Goal: Task Accomplishment & Management: Complete application form

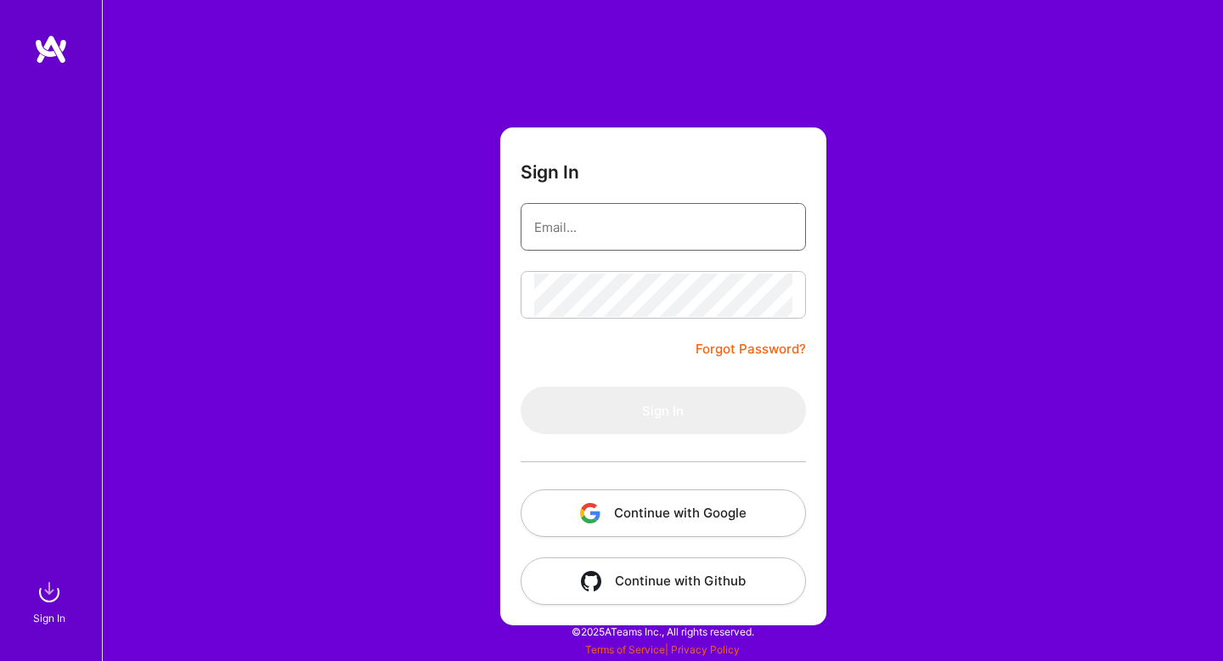
click at [652, 232] on input "email" at bounding box center [663, 227] width 258 height 43
type input "[EMAIL_ADDRESS][DOMAIN_NAME]"
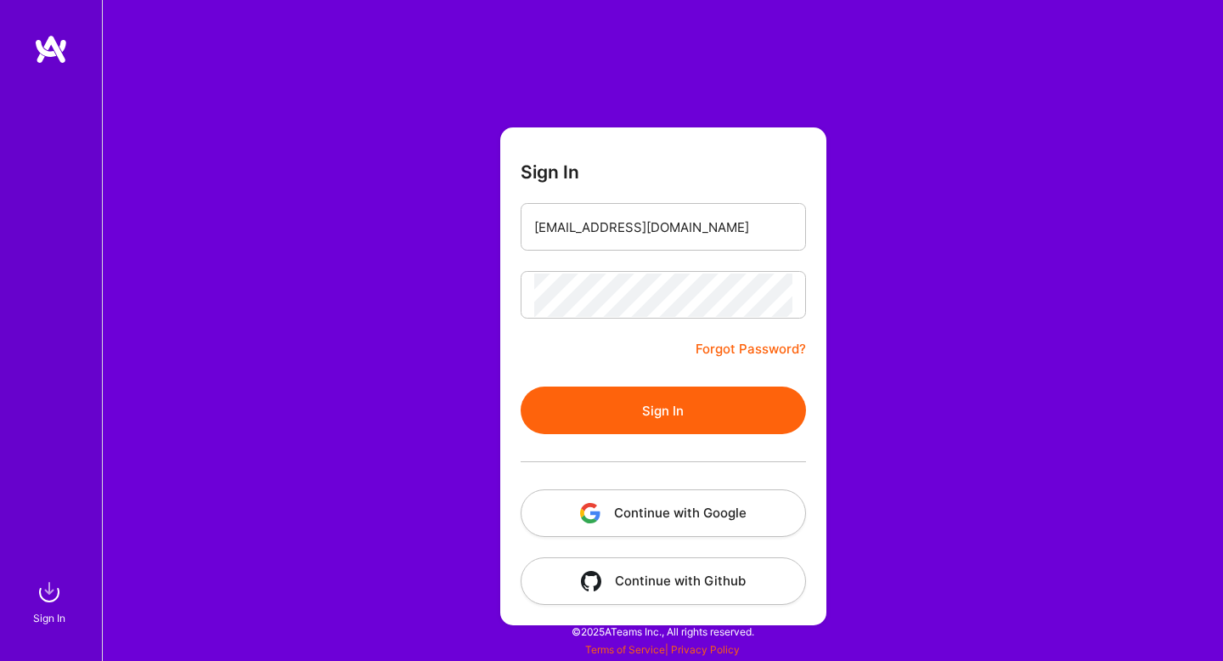
click at [685, 413] on button "Sign In" at bounding box center [663, 410] width 285 height 48
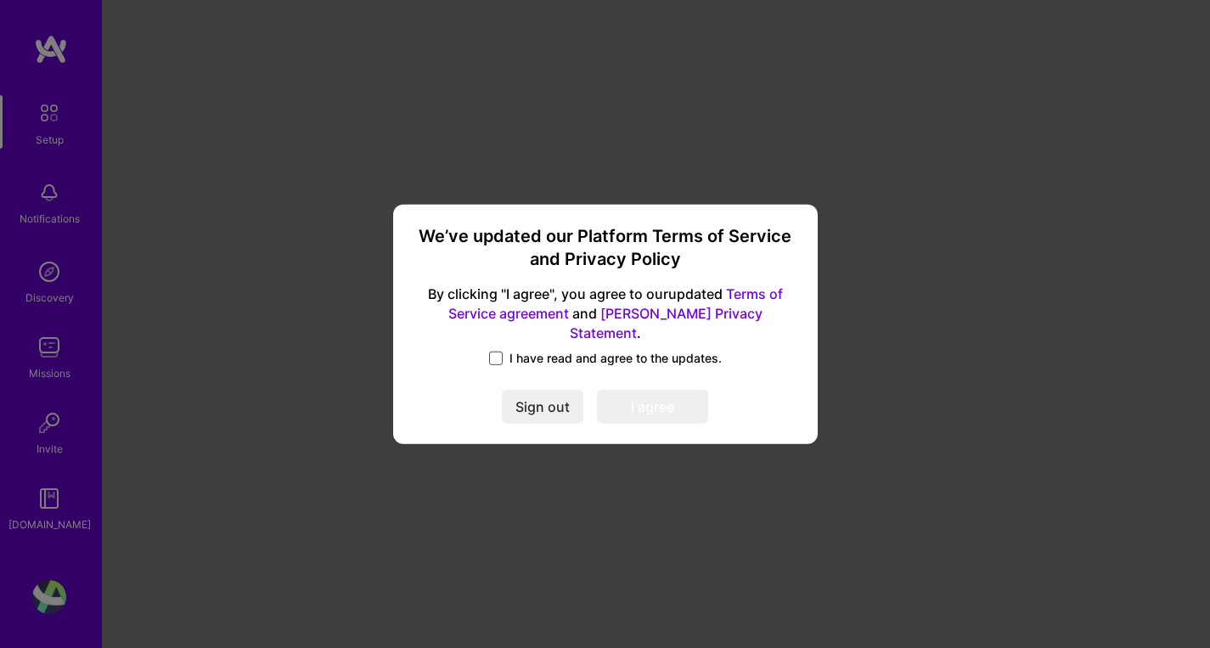
click at [491, 354] on span at bounding box center [496, 359] width 14 height 14
click at [0, 0] on input "I have read and agree to the updates." at bounding box center [0, 0] width 0 height 0
click at [642, 405] on button "I agree" at bounding box center [652, 407] width 111 height 34
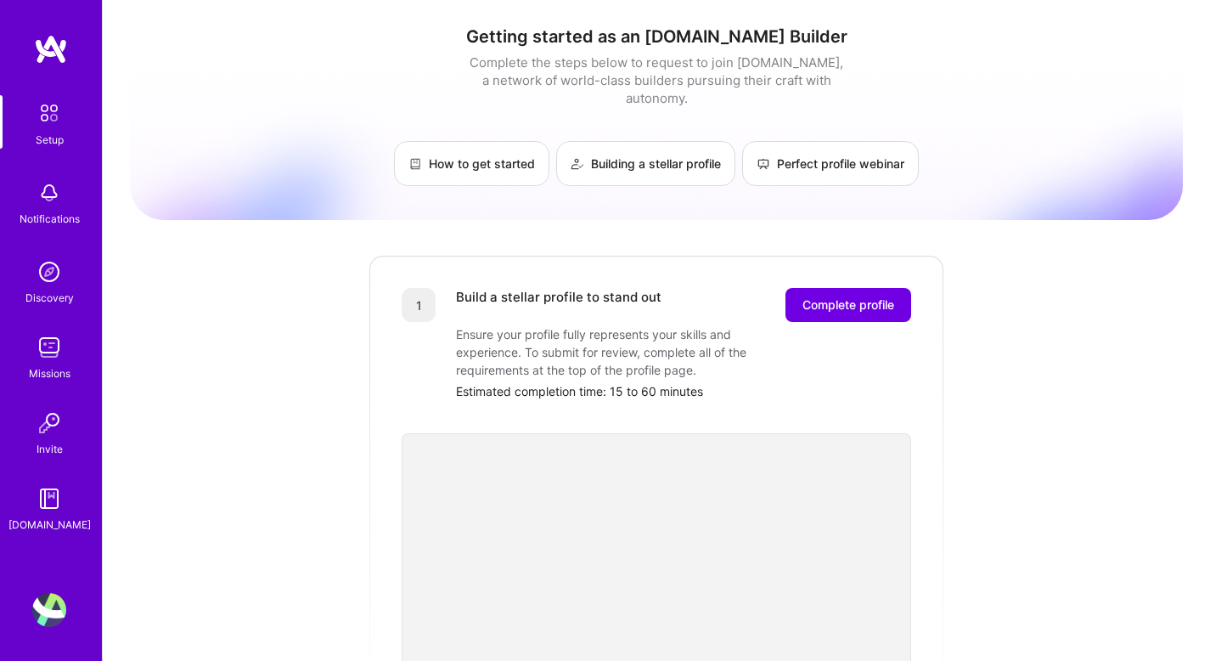
click at [63, 136] on div "Setup" at bounding box center [50, 140] width 28 height 18
click at [58, 116] on img at bounding box center [49, 113] width 36 height 36
click at [50, 189] on img at bounding box center [49, 193] width 34 height 34
